Goal: Check status: Check status

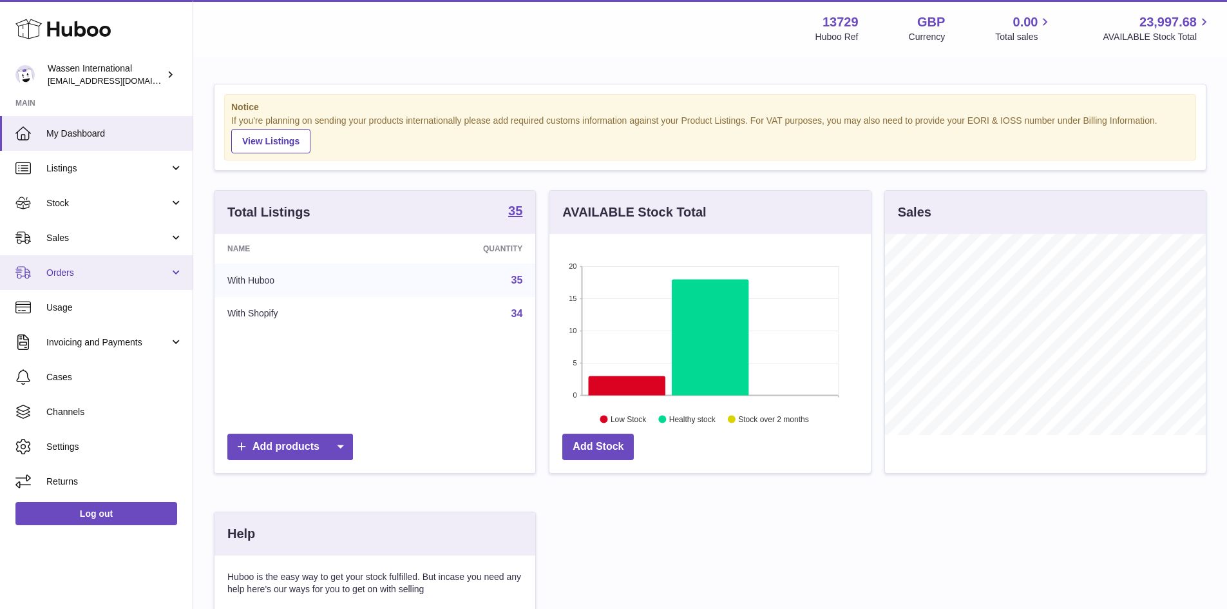
scroll to position [201, 322]
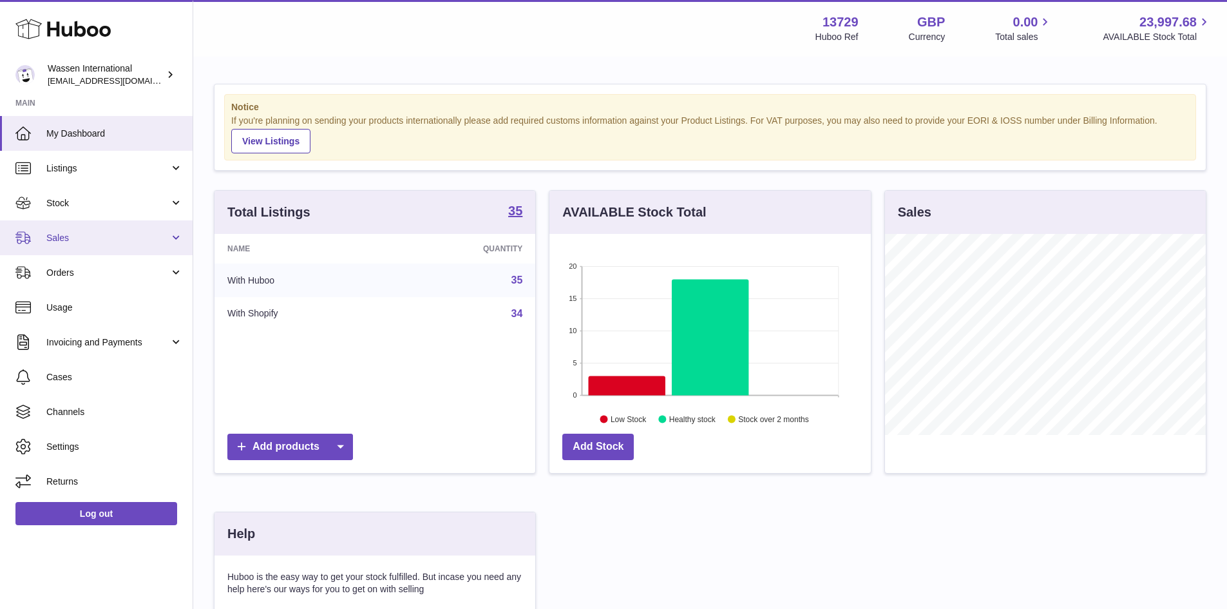
click at [101, 244] on span "Sales" at bounding box center [107, 238] width 123 height 12
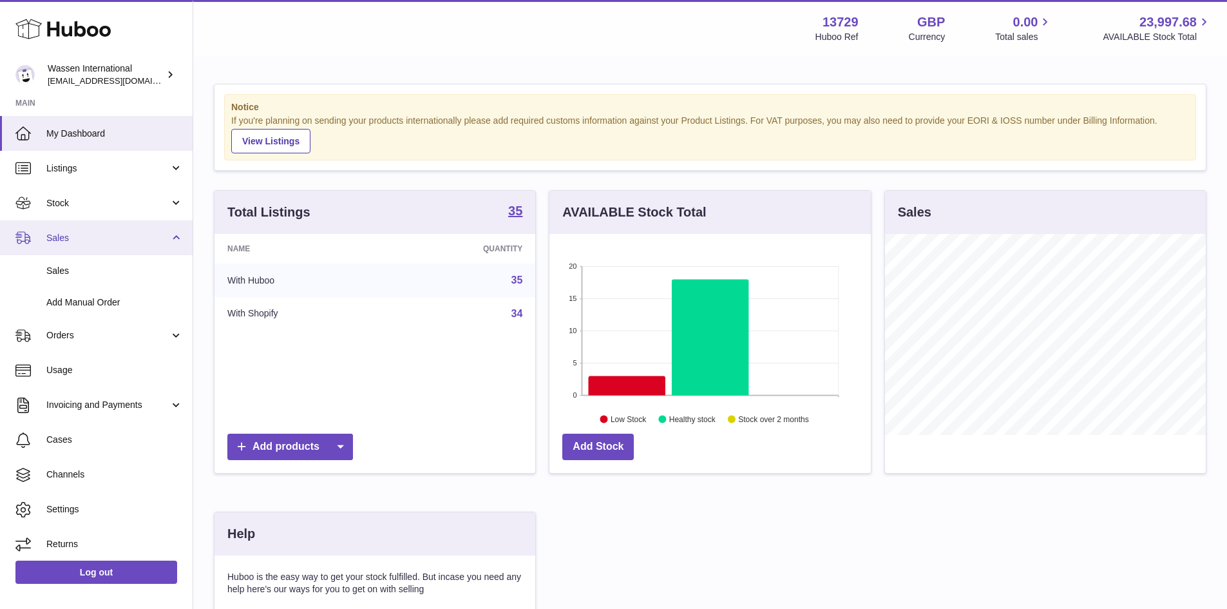
click at [117, 242] on span "Sales" at bounding box center [107, 238] width 123 height 12
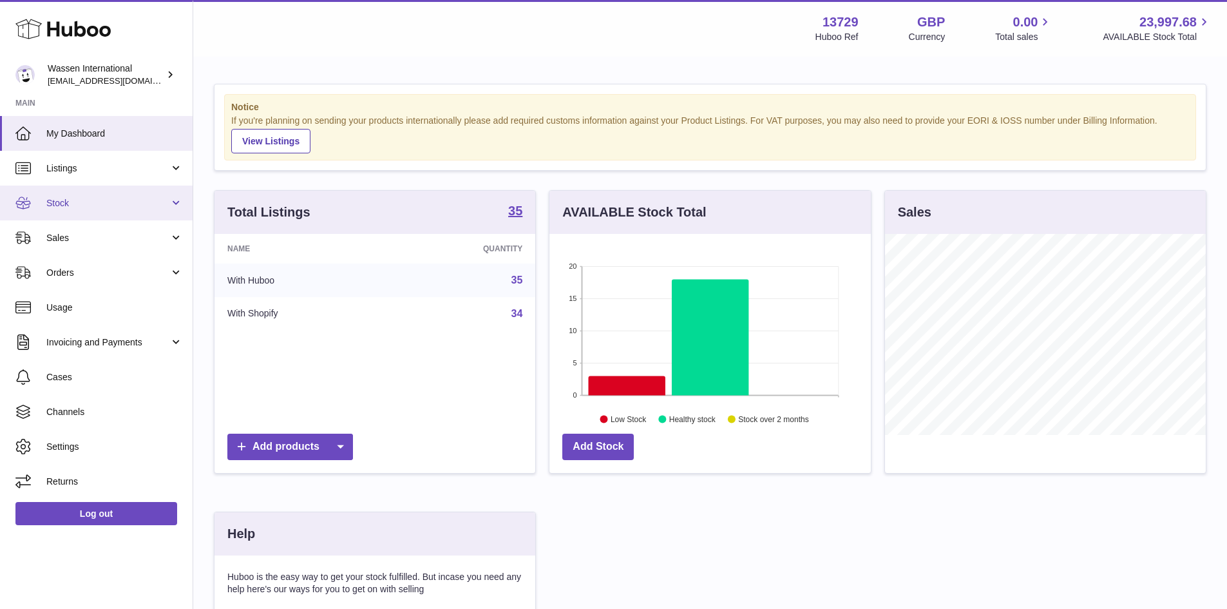
click at [127, 205] on span "Stock" at bounding box center [107, 203] width 123 height 12
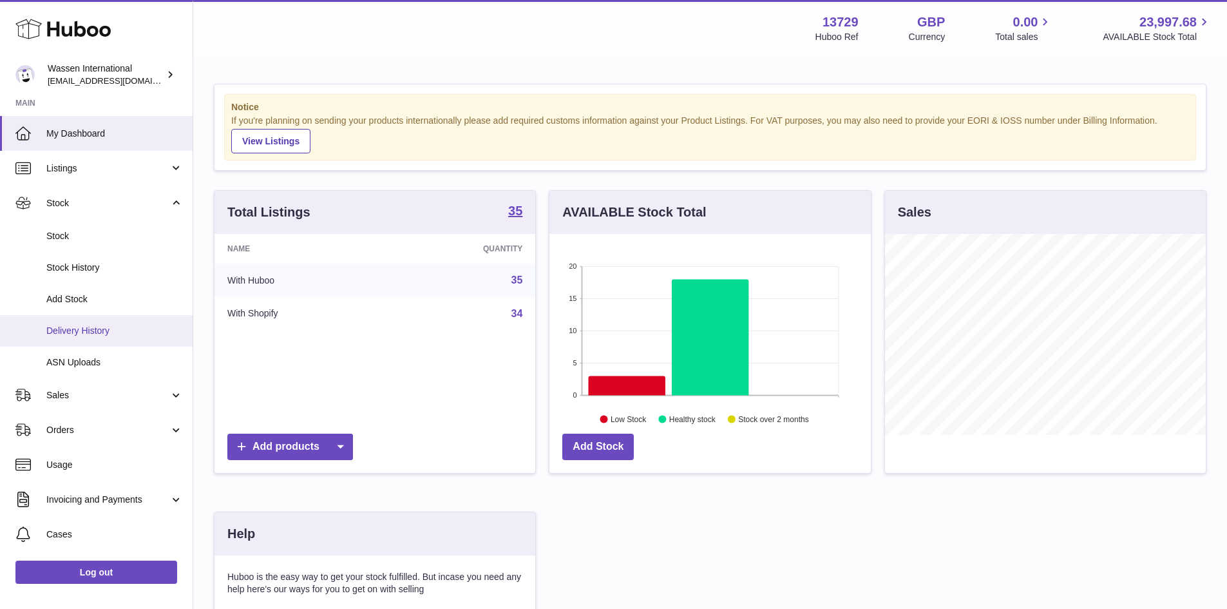
click at [113, 325] on span "Delivery History" at bounding box center [114, 331] width 137 height 12
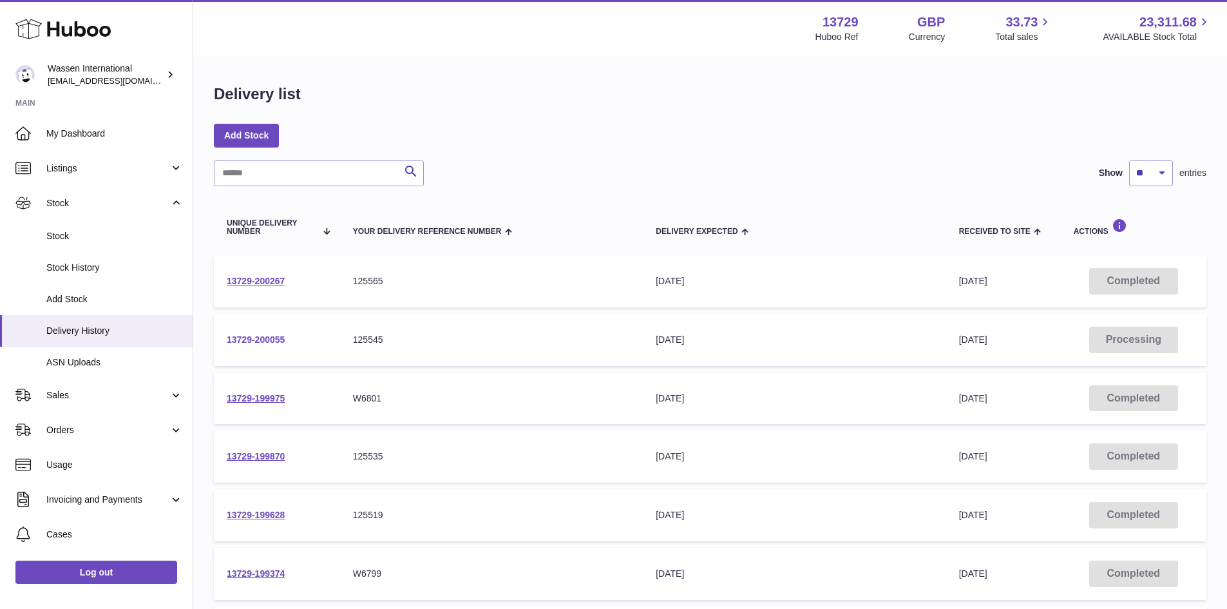
click at [258, 340] on link "13729-200055" at bounding box center [256, 339] width 58 height 10
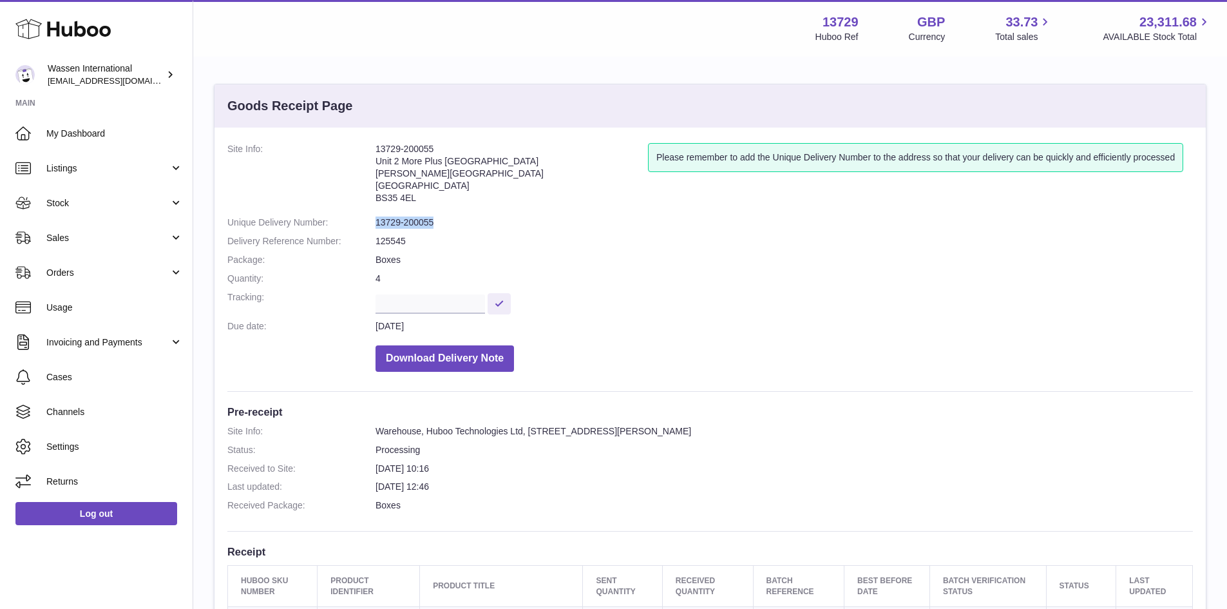
drag, startPoint x: 435, startPoint y: 224, endPoint x: 372, endPoint y: 222, distance: 62.5
click at [372, 222] on dl "Site Info: 13729-200055 Unit 2 More Plus Central Park Hudson Ave Severn Beach B…" at bounding box center [710, 260] width 966 height 235
copy dl "13729-200055"
click at [492, 219] on dd "13729-200055" at bounding box center [785, 222] width 818 height 12
drag, startPoint x: 434, startPoint y: 220, endPoint x: 375, endPoint y: 222, distance: 59.3
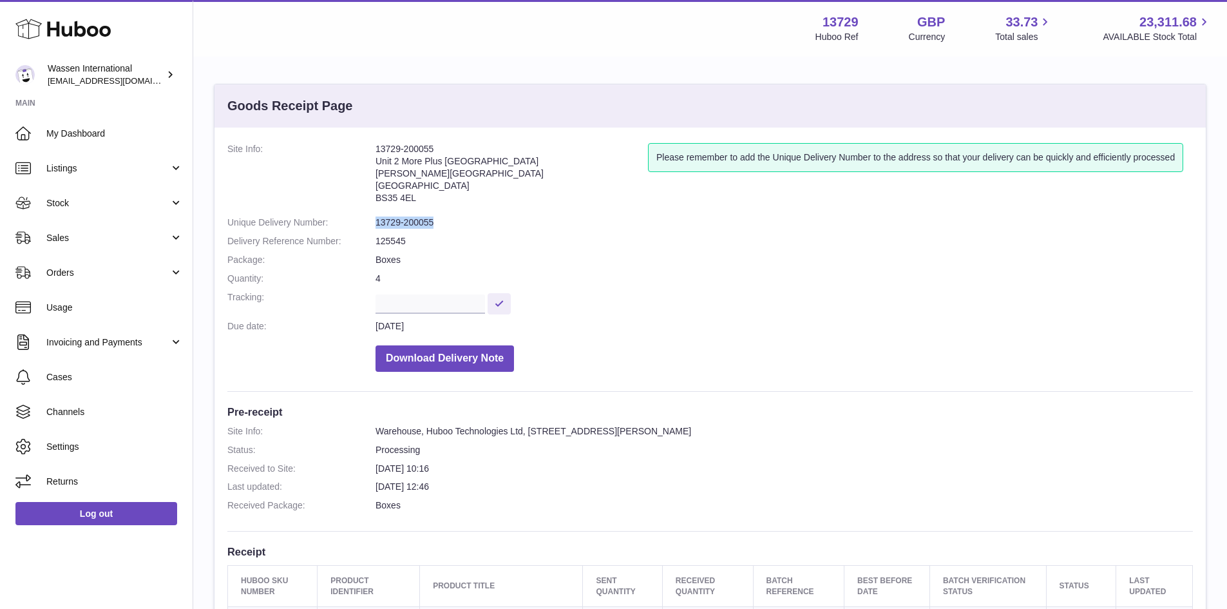
click at [375, 222] on dl "Site Info: 13729-200055 Unit 2 More Plus Central Park Hudson Ave Severn Beach B…" at bounding box center [710, 260] width 966 height 235
copy dl "13729-200055"
click at [430, 231] on dl "Site Info: 13729-200055 Unit 2 More Plus Central Park Hudson Ave Severn Beach B…" at bounding box center [710, 260] width 966 height 235
click at [804, 264] on dd "Boxes" at bounding box center [785, 260] width 818 height 12
